Goal: Navigation & Orientation: Go to known website

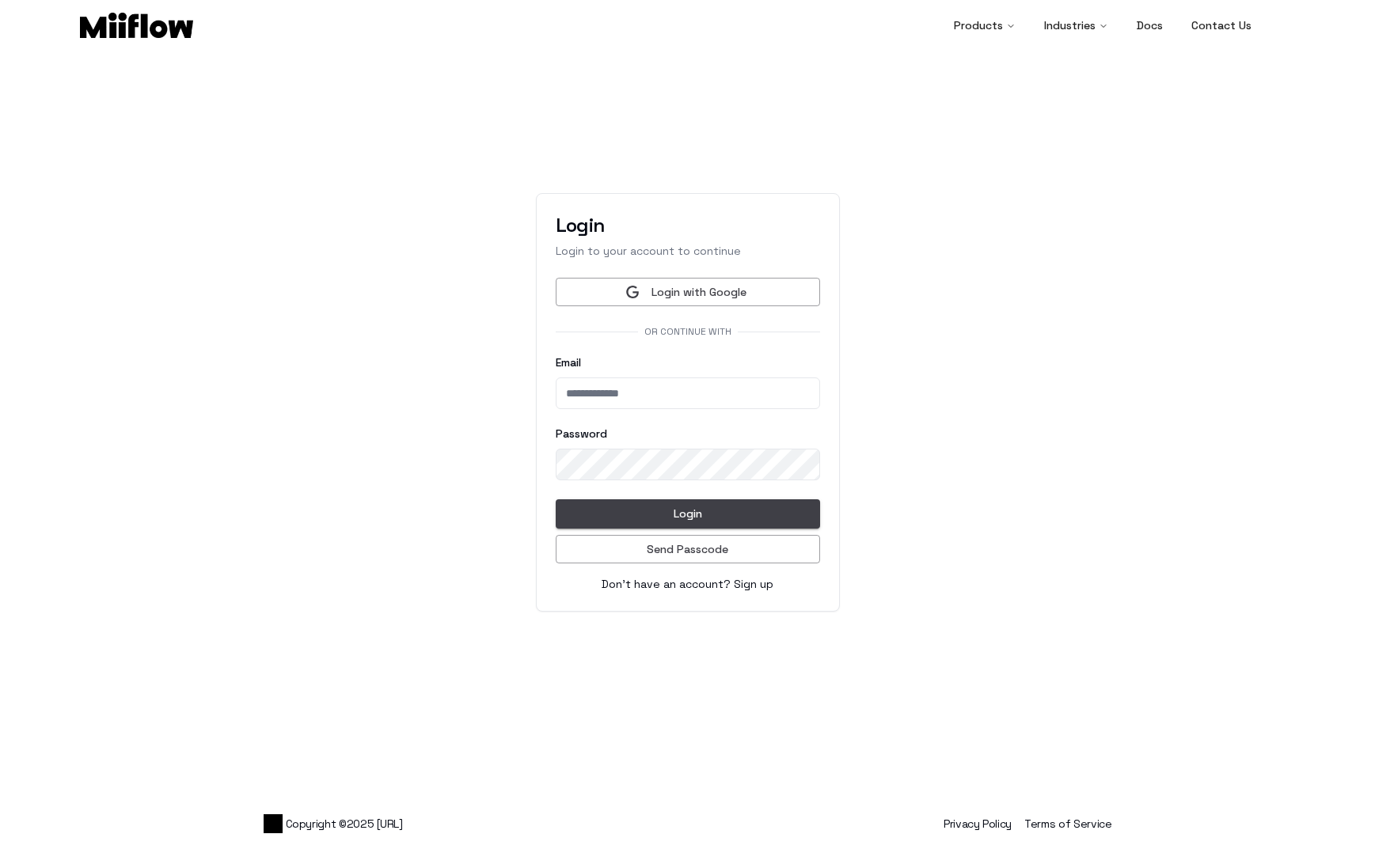
click at [935, 232] on main "Login Login to your account to continue Login with Google Or continue with Emai…" at bounding box center [688, 402] width 1375 height 710
click at [696, 295] on button "Login with Google" at bounding box center [688, 293] width 264 height 30
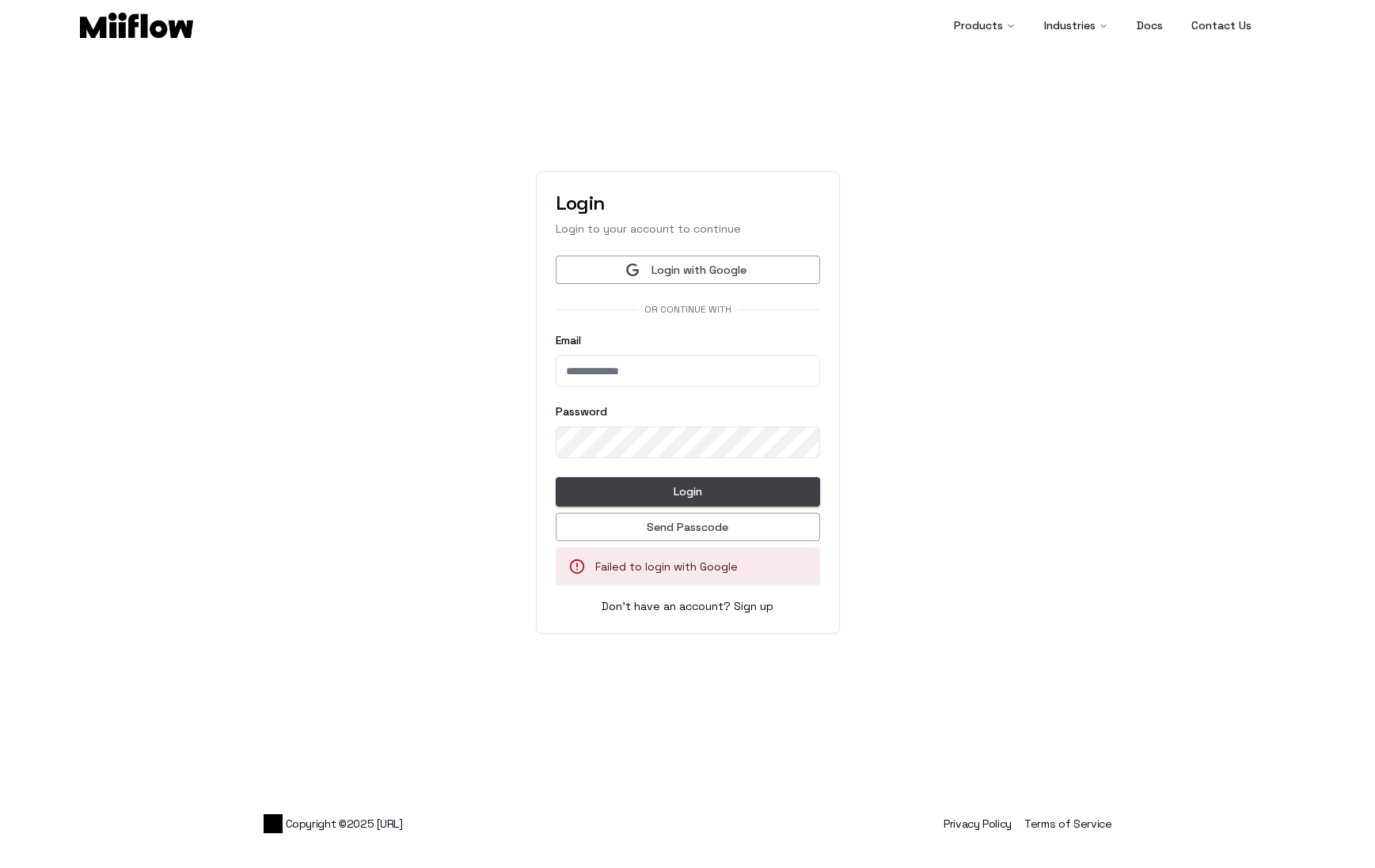
click at [157, 192] on main "Login Login to your account to continue Login with Google Or continue with Emai…" at bounding box center [688, 402] width 1375 height 710
